Goal: Use online tool/utility: Utilize a website feature to perform a specific function

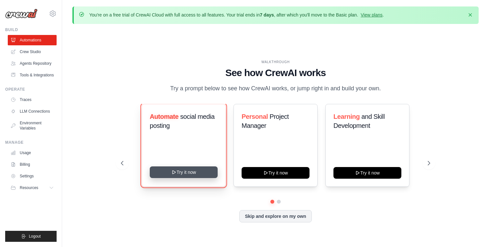
click at [195, 178] on button "Try it now" at bounding box center [184, 172] width 68 height 12
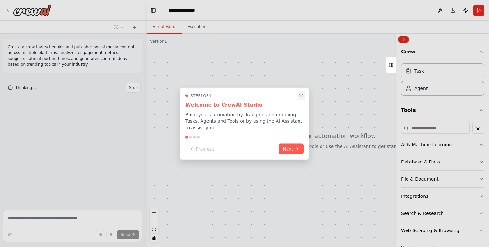
click at [300, 94] on icon "Close walkthrough" at bounding box center [301, 95] width 3 height 3
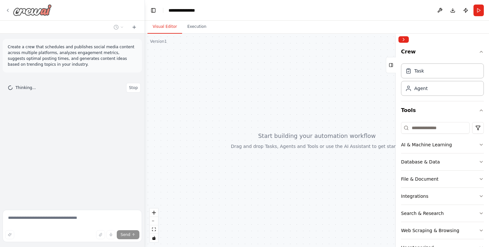
click at [20, 6] on img at bounding box center [32, 10] width 39 height 12
